Goal: Task Accomplishment & Management: Manage account settings

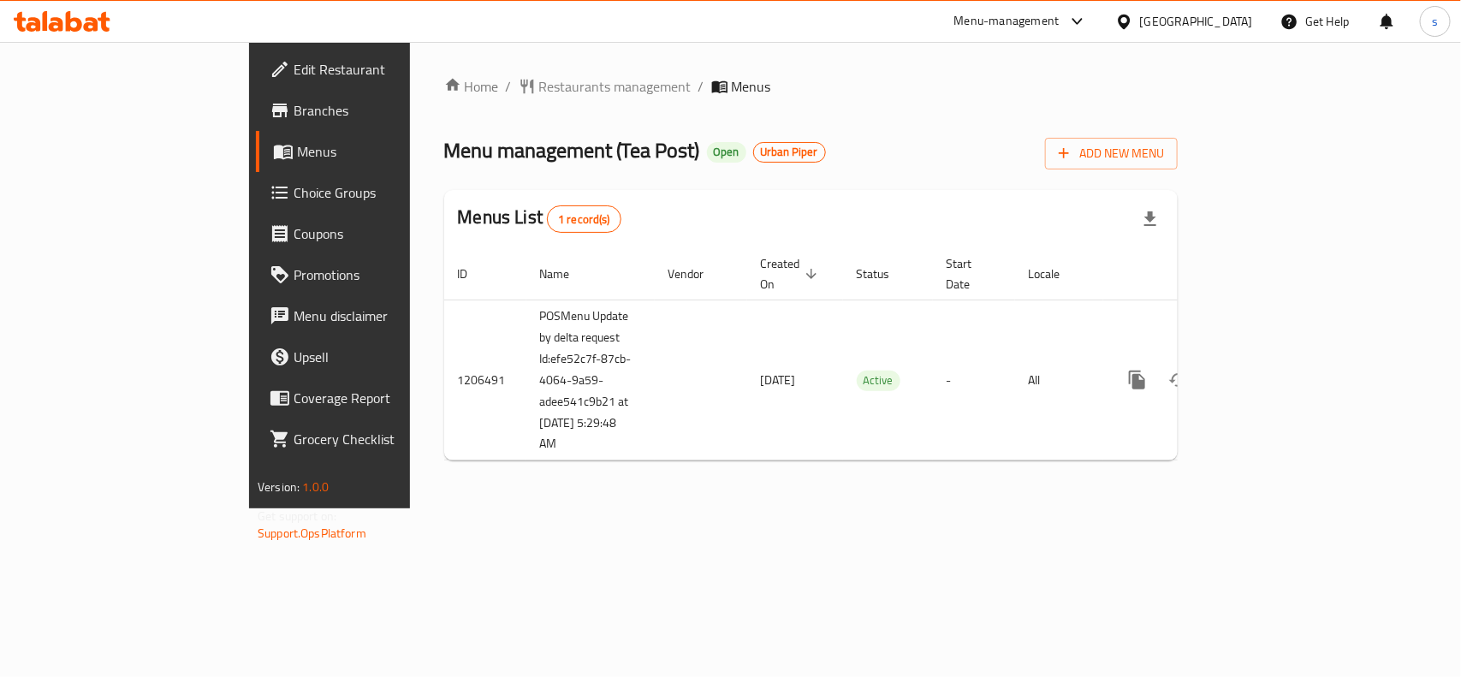
click at [1049, 168] on div "Menu management ( Tea Post ) Open Urban Piper Add New Menu" at bounding box center [811, 150] width 734 height 39
click at [539, 86] on span "Restaurants management" at bounding box center [615, 86] width 152 height 21
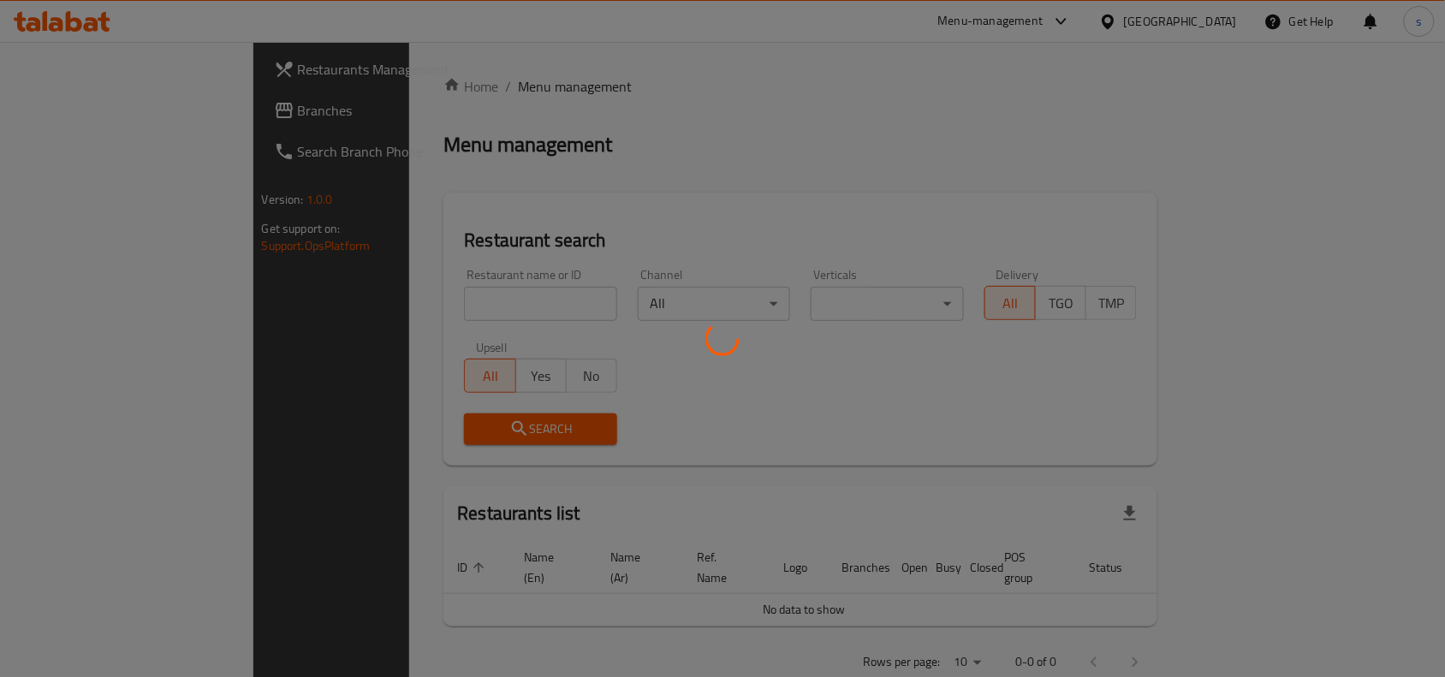
click at [351, 289] on div at bounding box center [722, 338] width 1445 height 677
click at [324, 308] on div at bounding box center [722, 338] width 1445 height 677
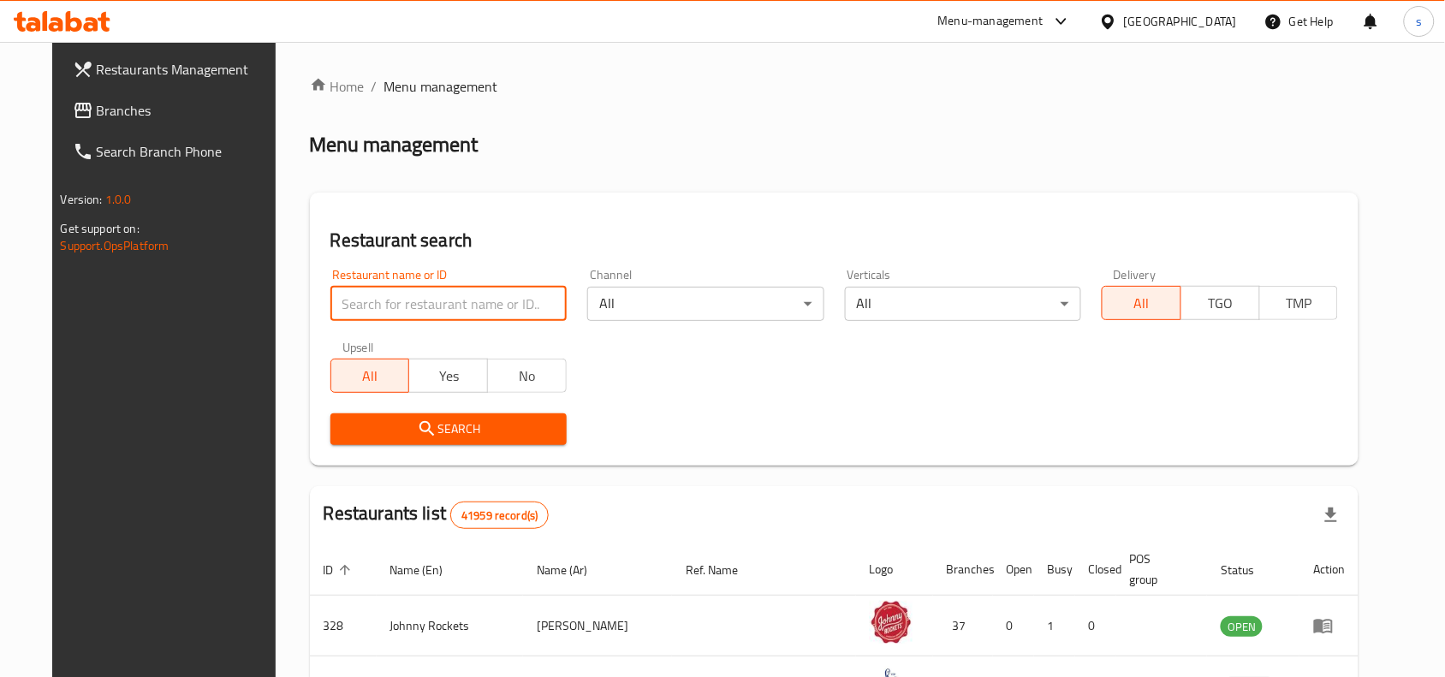
click at [348, 308] on input "search" at bounding box center [448, 304] width 236 height 34
paste input "670410"
type input "670410"
click at [438, 434] on span "Search" at bounding box center [448, 429] width 209 height 21
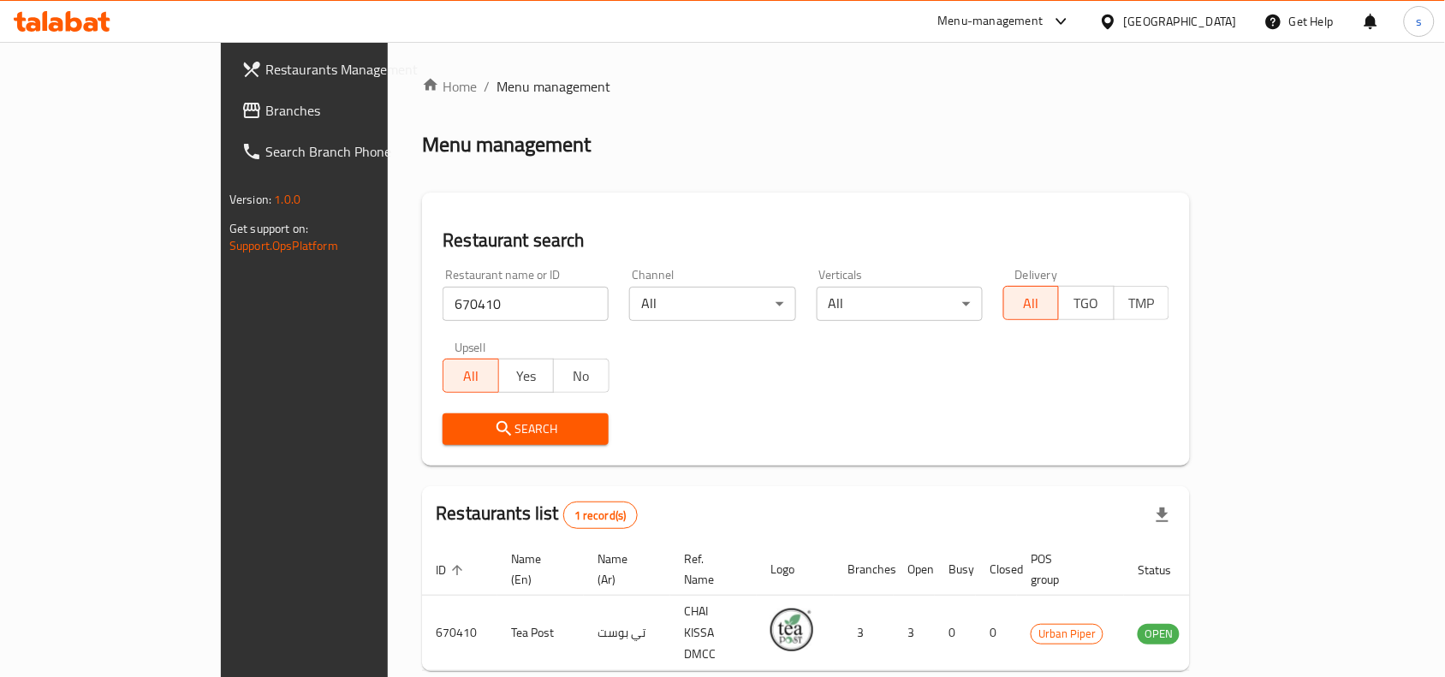
scroll to position [53, 0]
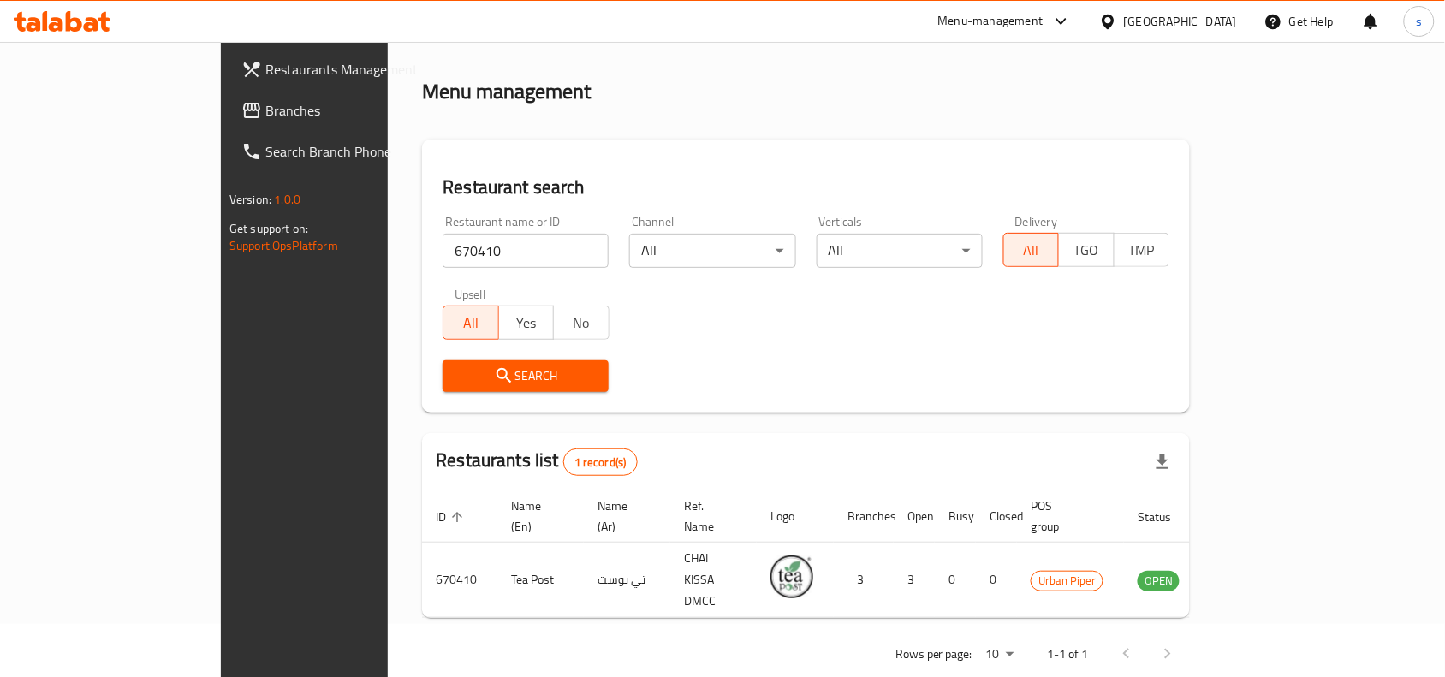
drag, startPoint x: 561, startPoint y: 241, endPoint x: 645, endPoint y: 90, distance: 172.8
click at [645, 90] on div "Menu management" at bounding box center [806, 91] width 768 height 27
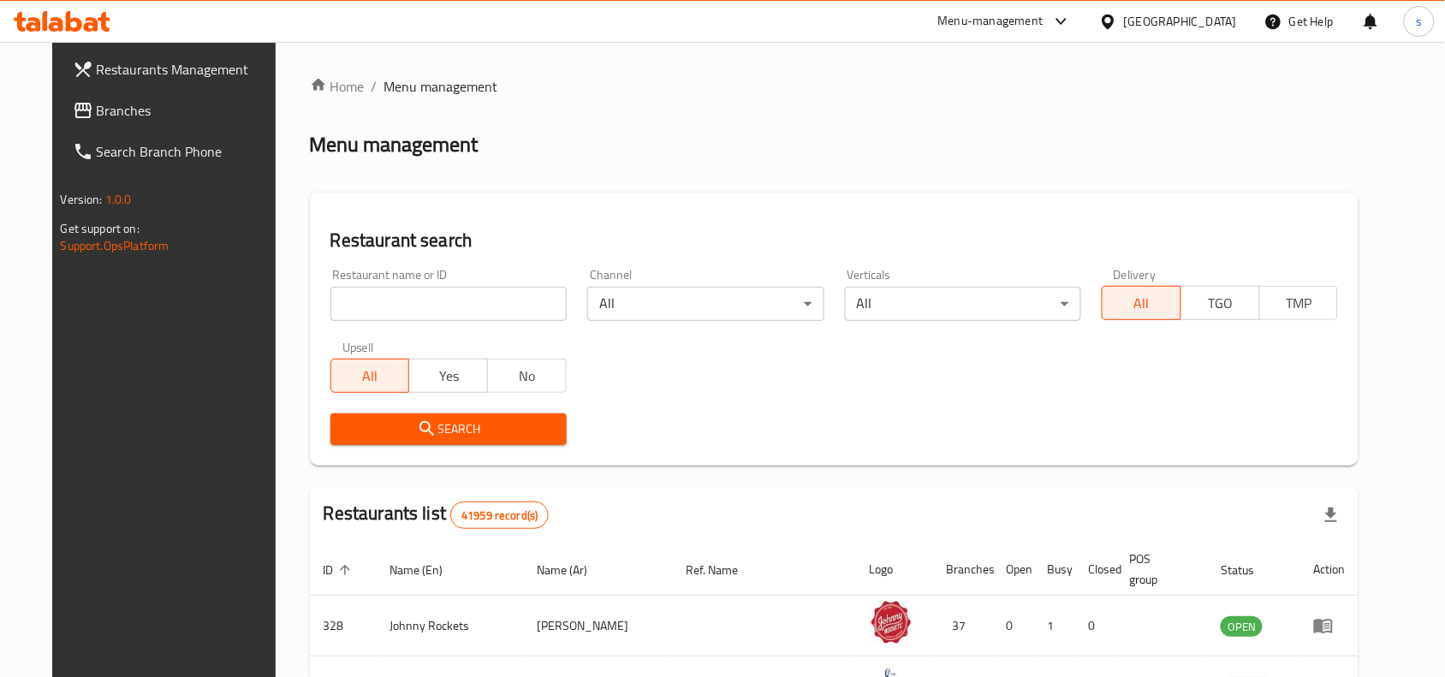
click at [77, 113] on div "Restaurants Management Branches Search Branch Phone Version: 1.0.0 Get support …" at bounding box center [722, 607] width 1341 height 1130
click at [86, 86] on link "Restaurants Management" at bounding box center [176, 69] width 235 height 41
click at [97, 100] on span "Branches" at bounding box center [188, 110] width 183 height 21
